Goal: Information Seeking & Learning: Find contact information

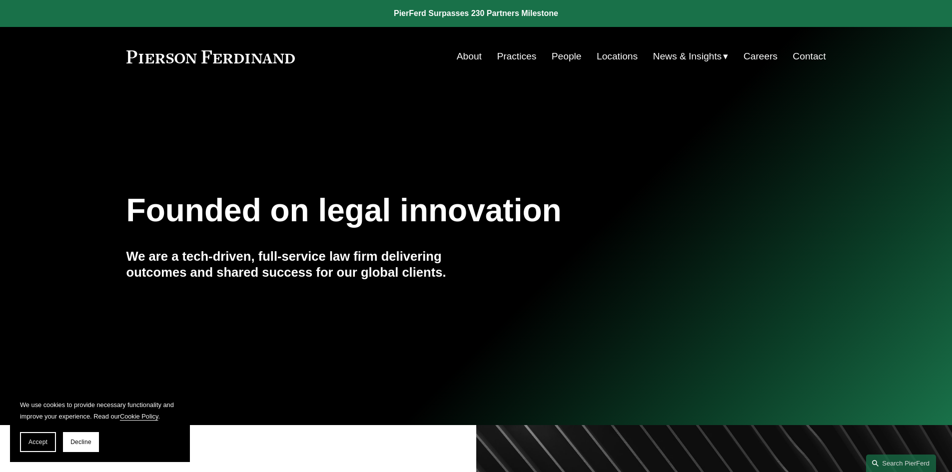
click at [471, 55] on link "About" at bounding box center [469, 56] width 25 height 19
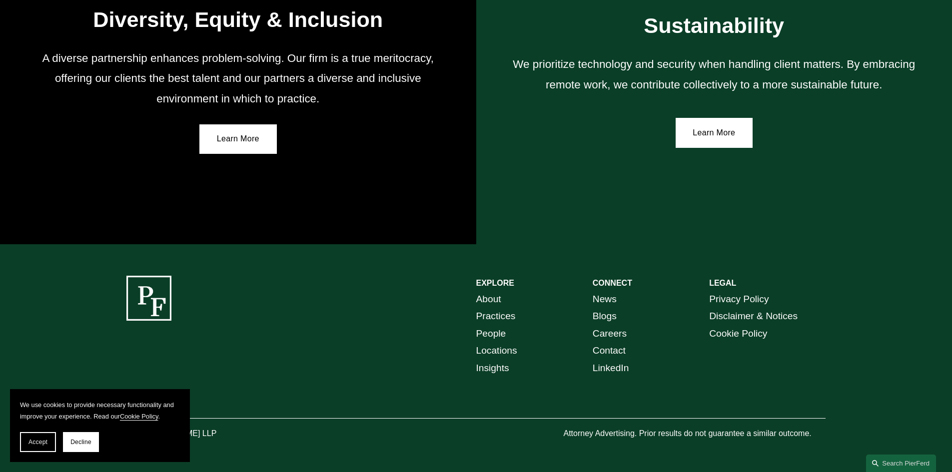
scroll to position [1828, 0]
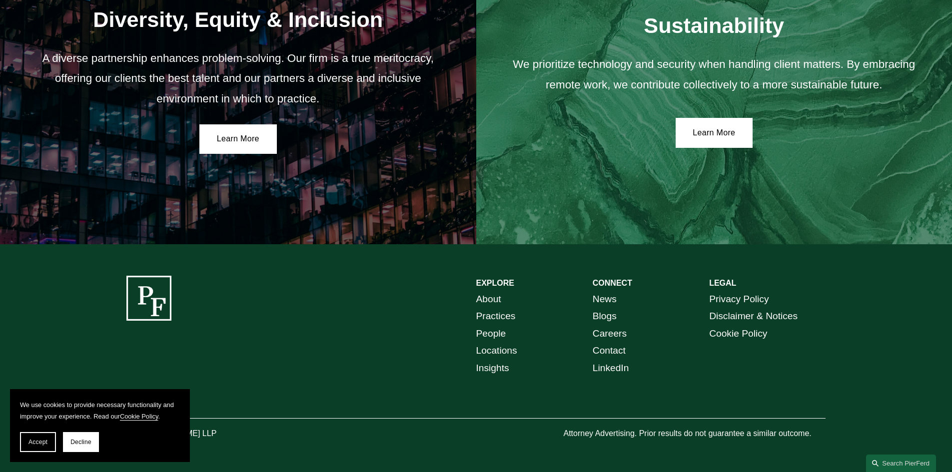
click at [503, 352] on link "Locations" at bounding box center [496, 350] width 41 height 17
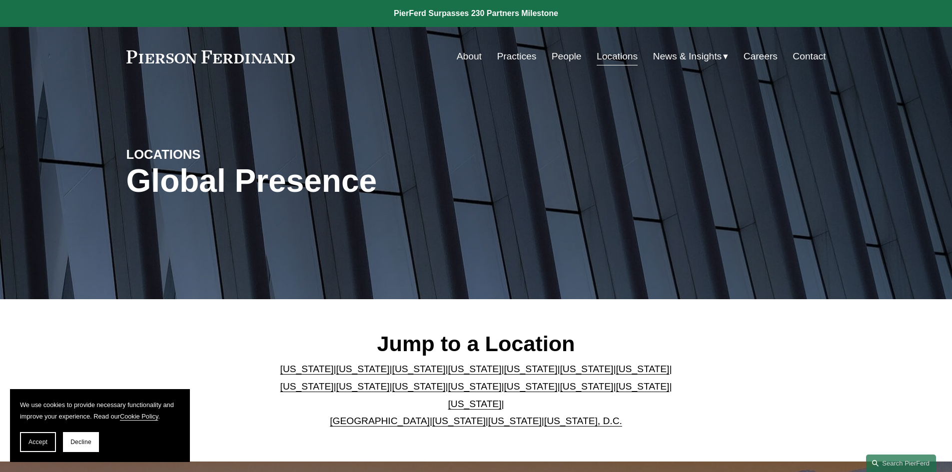
click at [559, 374] on link "Georgia" at bounding box center [585, 369] width 53 height 10
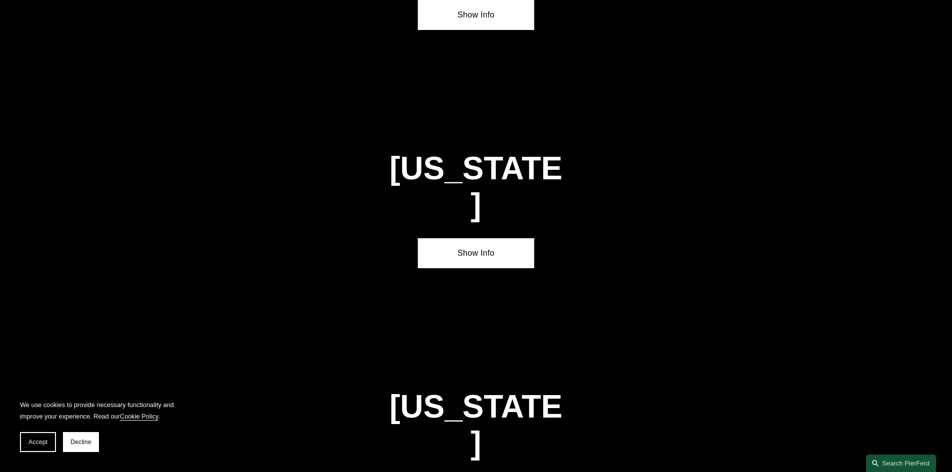
scroll to position [1508, 0]
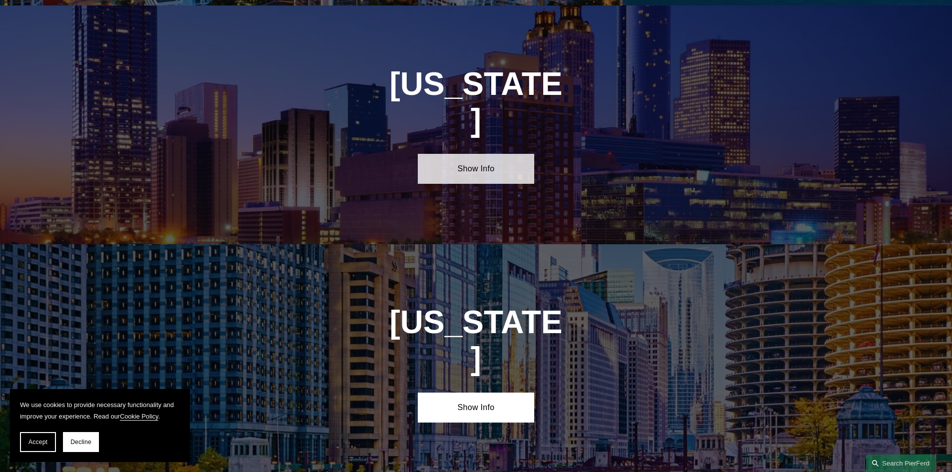
click at [469, 154] on link "Show Info" at bounding box center [476, 169] width 116 height 30
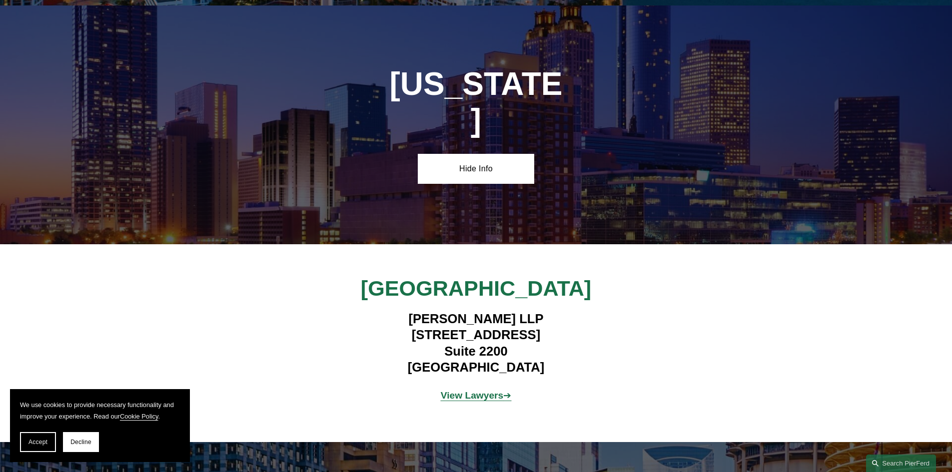
click at [491, 390] on strong "View Lawyers" at bounding box center [472, 395] width 63 height 10
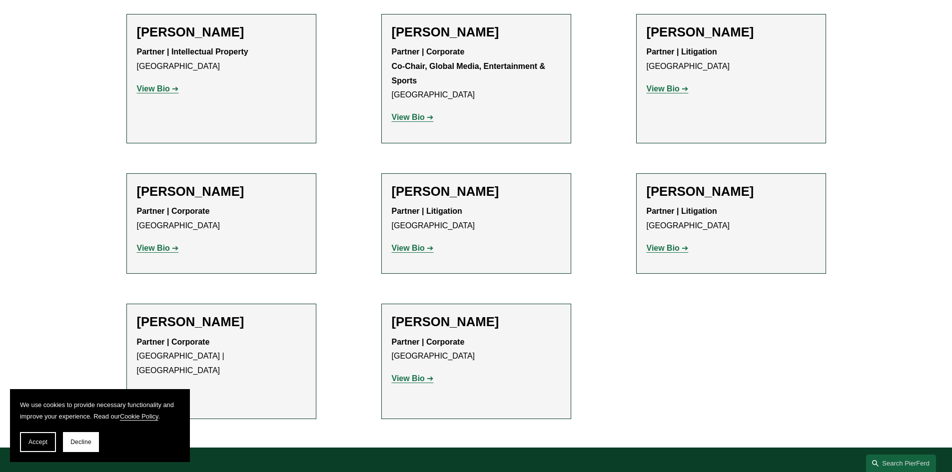
scroll to position [1499, 0]
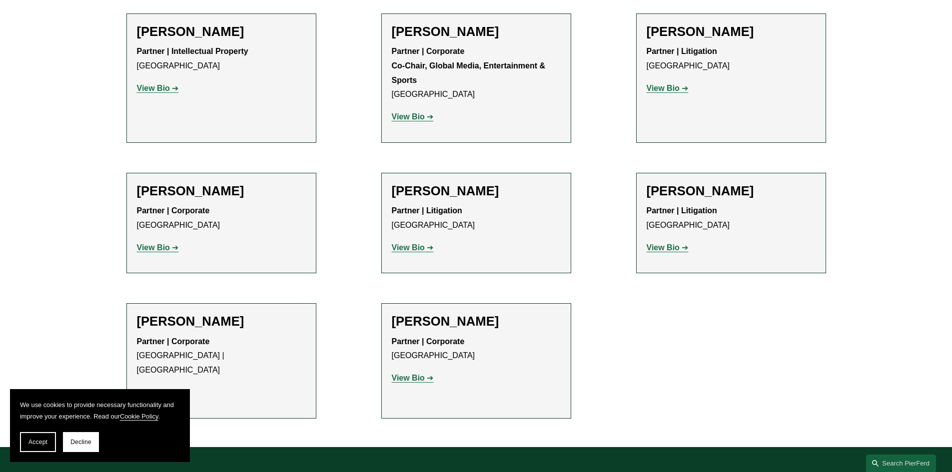
click at [210, 314] on h2 "Mackenzie Welch" at bounding box center [221, 321] width 169 height 15
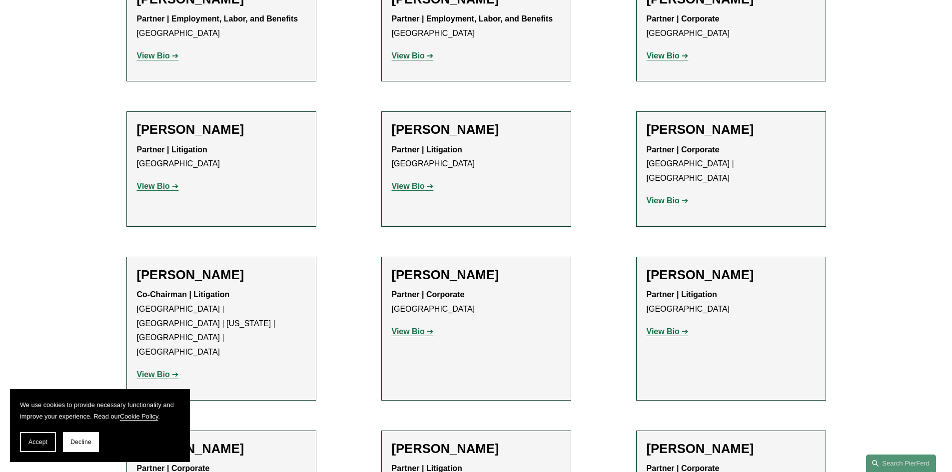
scroll to position [450, 0]
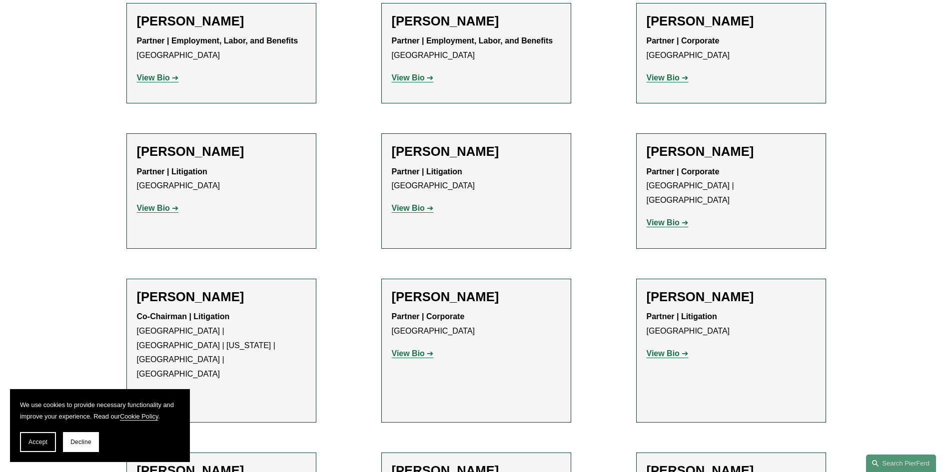
click at [412, 206] on strong "View Bio" at bounding box center [408, 208] width 33 height 8
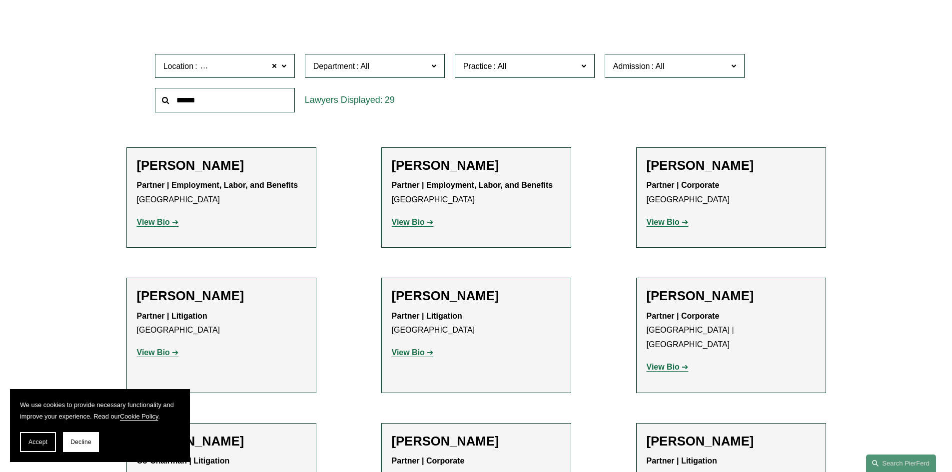
scroll to position [300, 0]
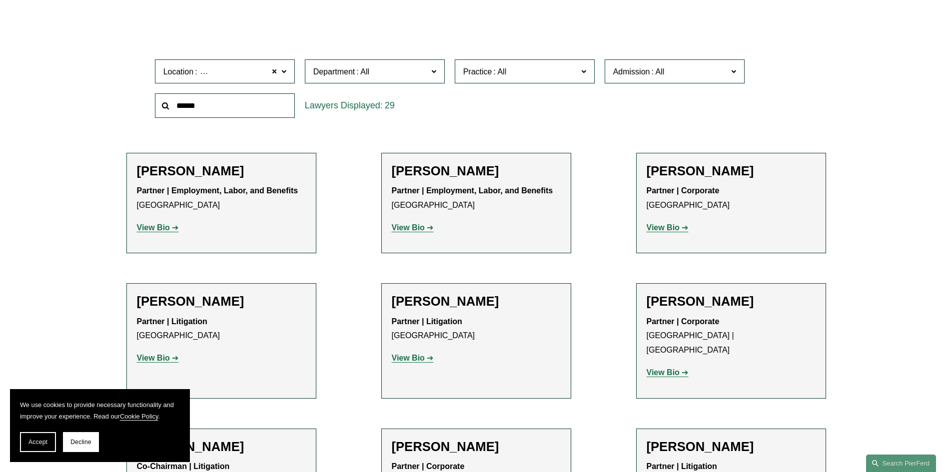
click at [167, 228] on strong "View Bio" at bounding box center [153, 227] width 33 height 8
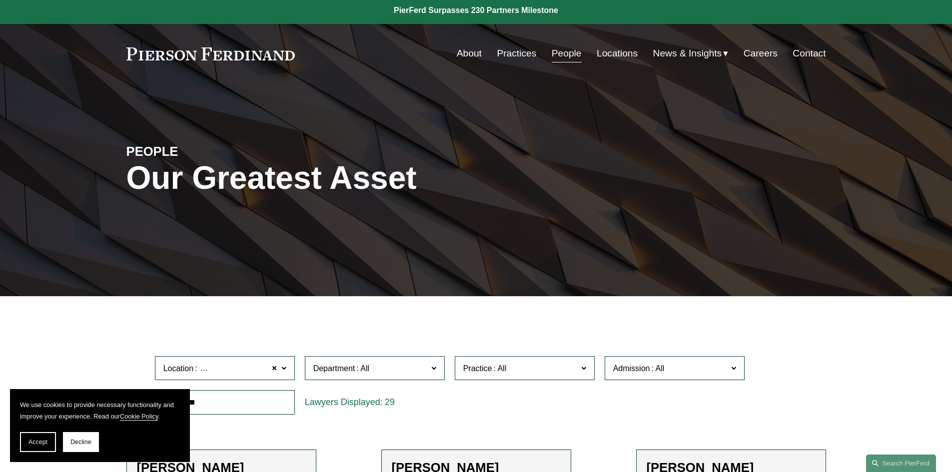
scroll to position [0, 0]
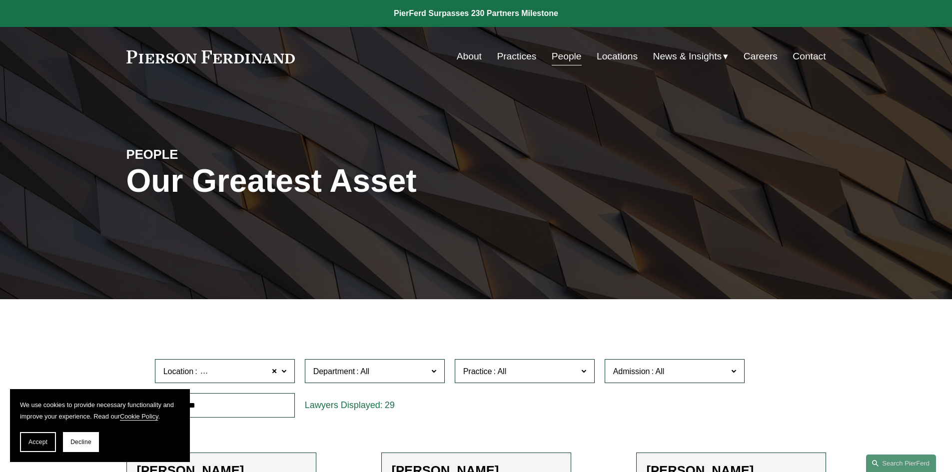
click at [465, 55] on link "About" at bounding box center [469, 56] width 25 height 19
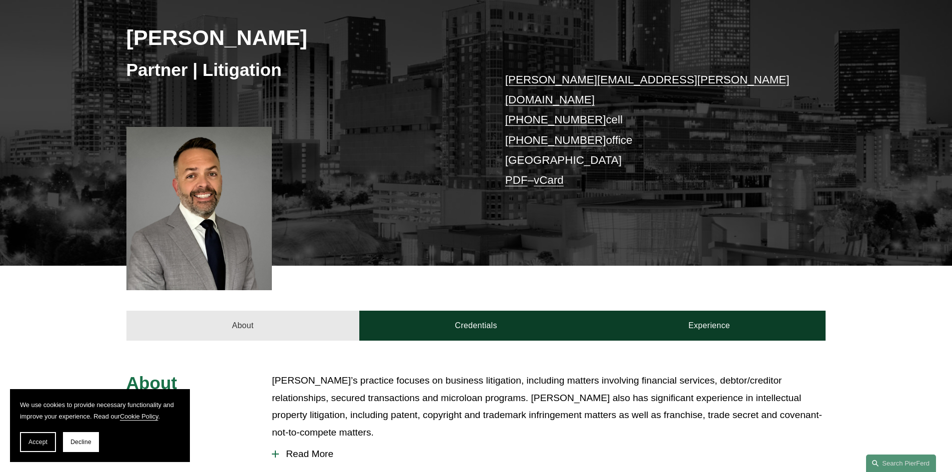
scroll to position [150, 0]
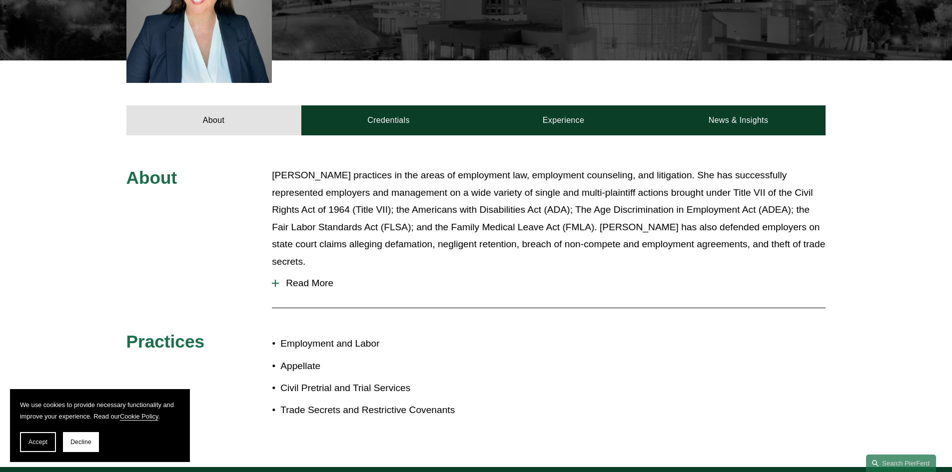
scroll to position [300, 0]
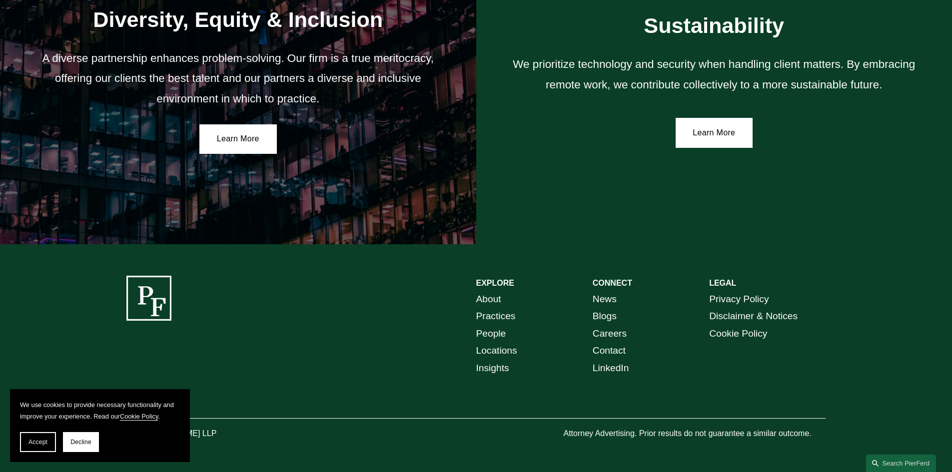
scroll to position [1828, 0]
